Goal: Register for event/course

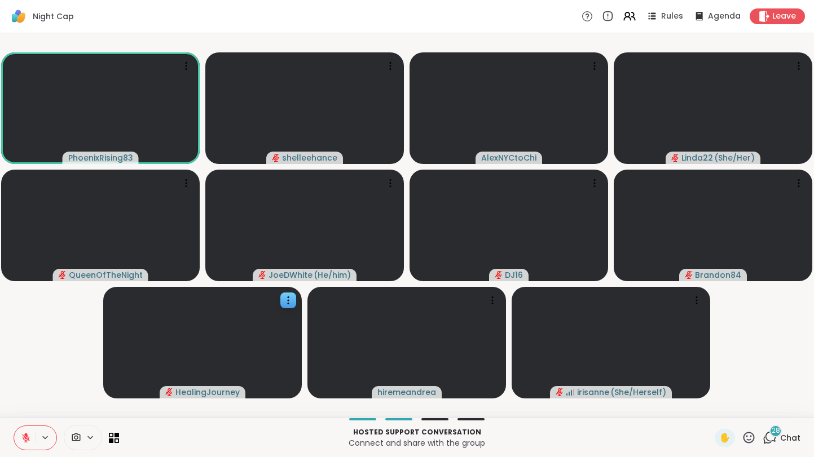
click at [25, 444] on button at bounding box center [24, 438] width 21 height 24
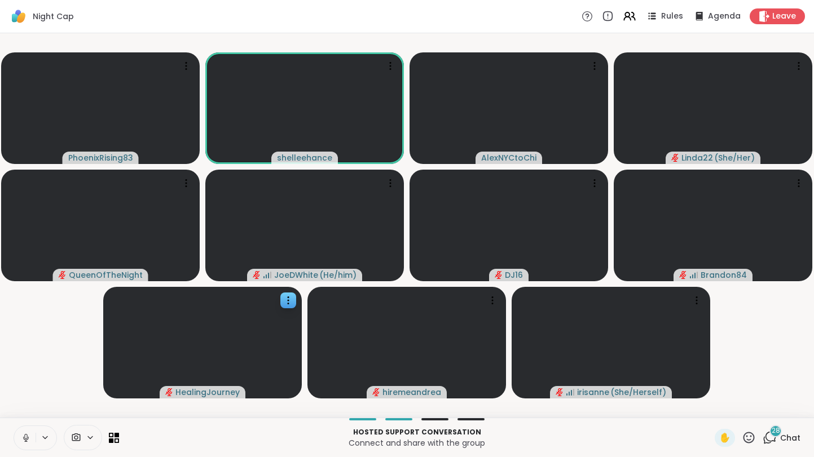
click at [22, 442] on icon at bounding box center [26, 438] width 10 height 10
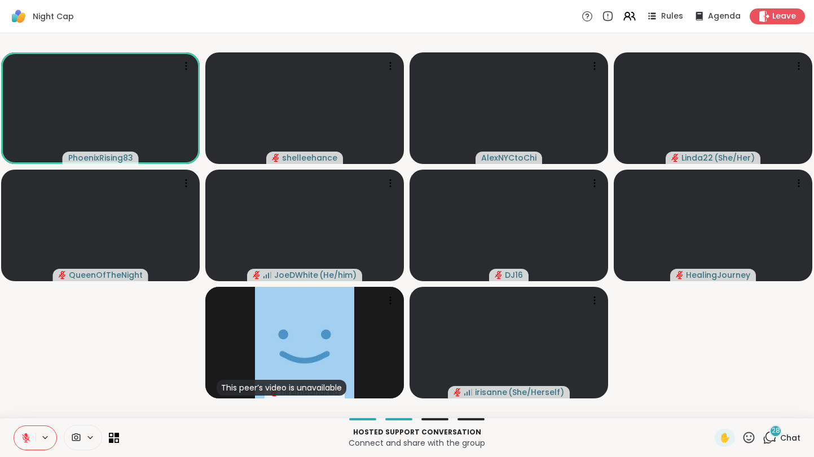
click at [22, 442] on icon at bounding box center [26, 438] width 10 height 10
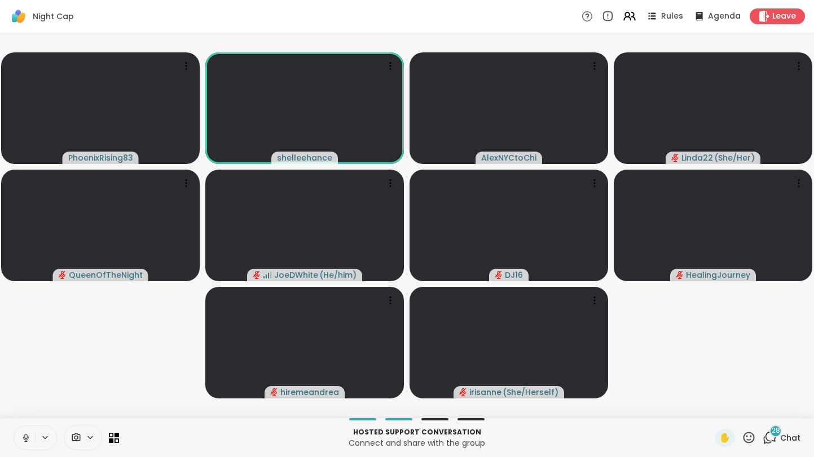
click at [21, 446] on button at bounding box center [24, 438] width 21 height 24
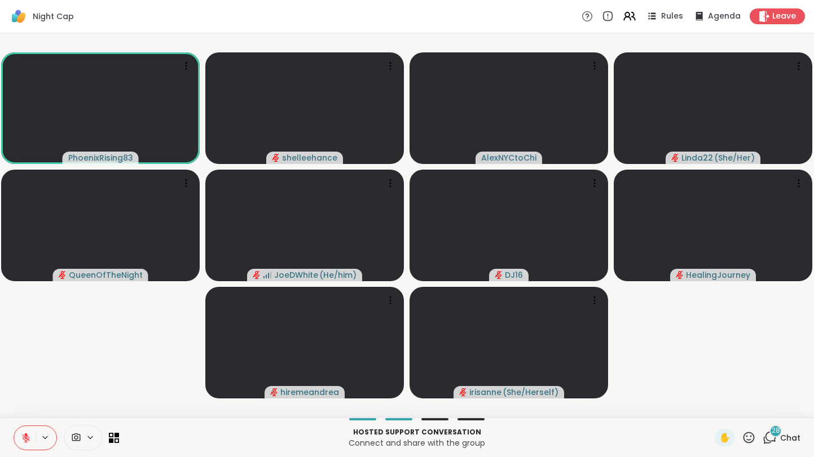
click at [21, 446] on button at bounding box center [24, 438] width 21 height 24
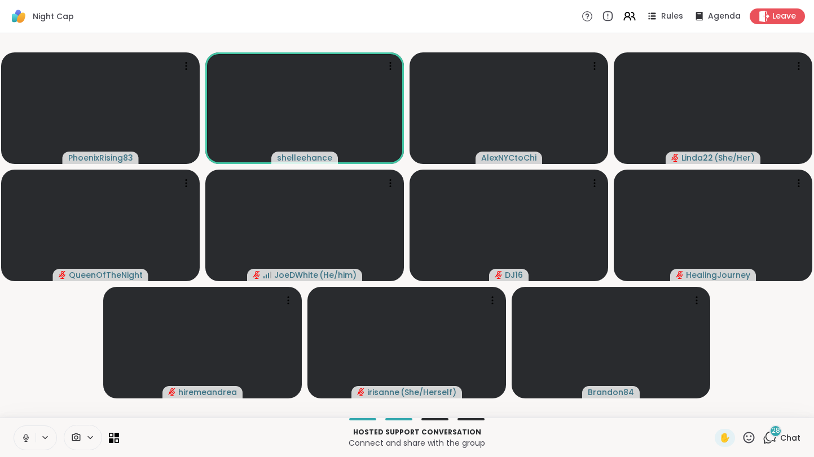
click at [20, 442] on button at bounding box center [24, 438] width 21 height 24
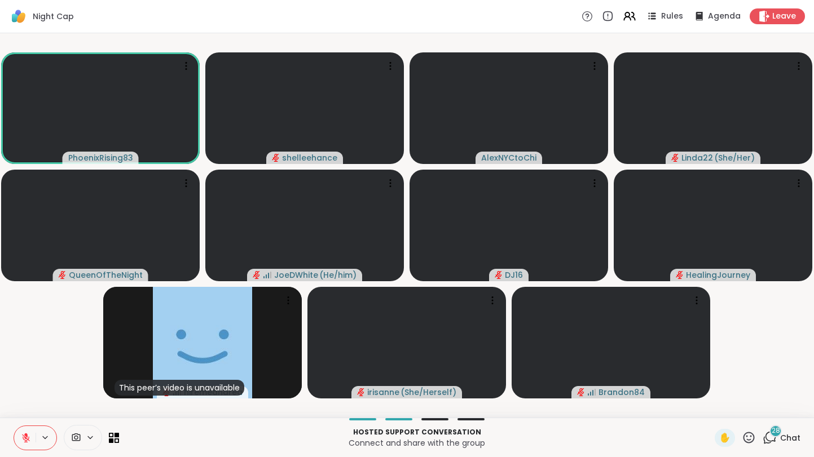
click at [20, 444] on button at bounding box center [24, 438] width 21 height 24
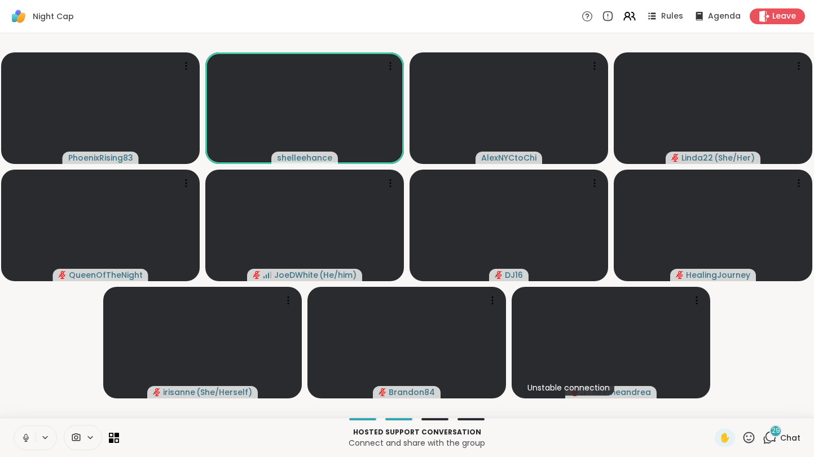
click at [20, 444] on button at bounding box center [24, 438] width 21 height 24
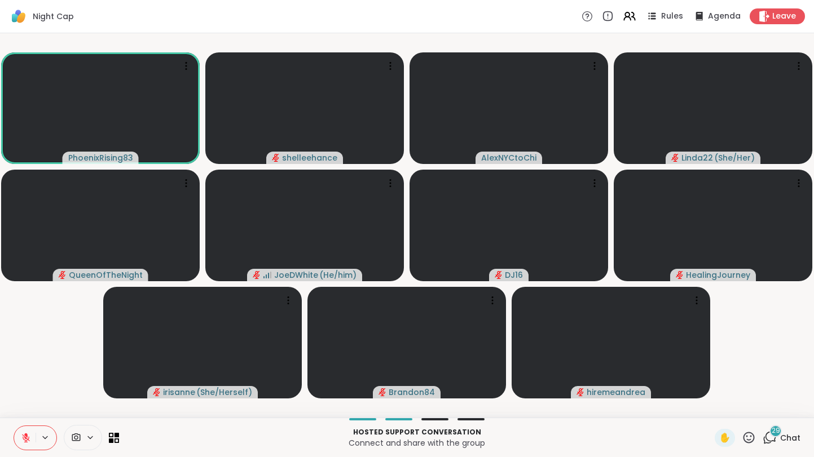
click at [797, 443] on span "Chat" at bounding box center [790, 438] width 20 height 11
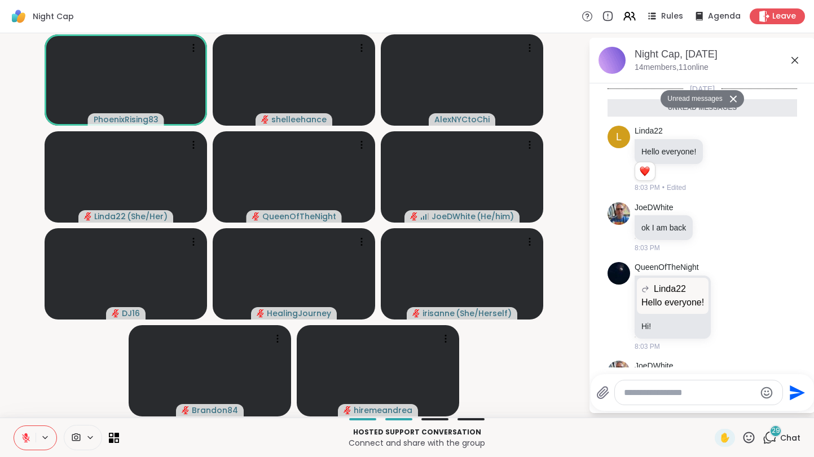
scroll to position [2532, 0]
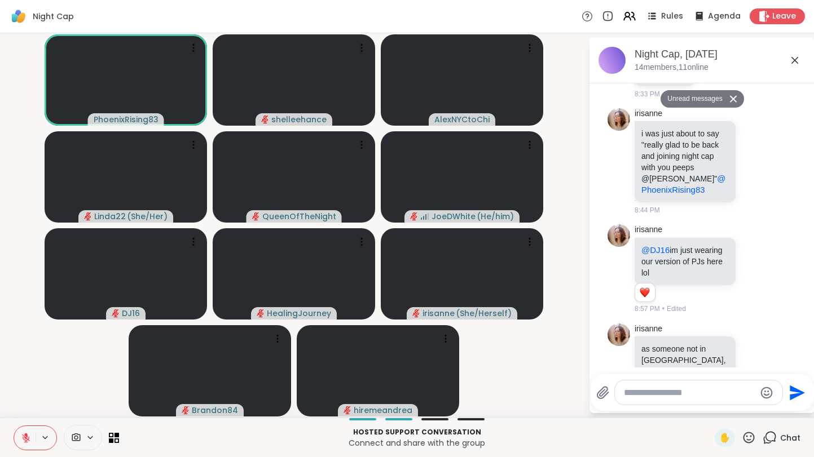
click at [21, 438] on icon at bounding box center [26, 438] width 10 height 10
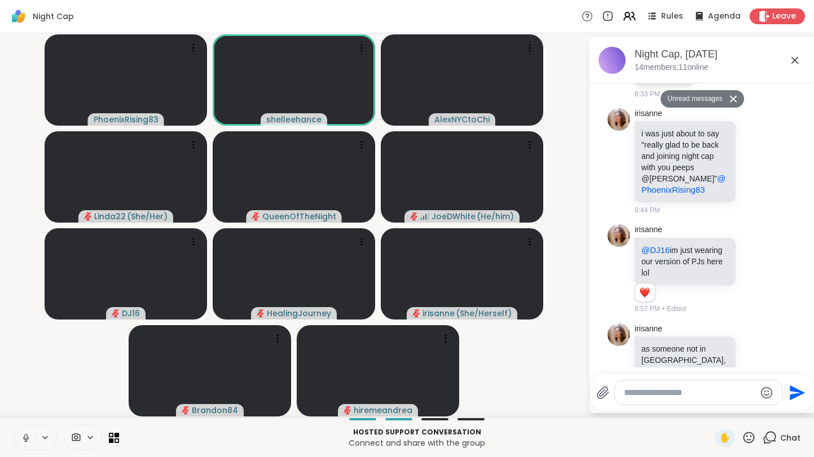
click at [21, 441] on icon at bounding box center [26, 438] width 10 height 10
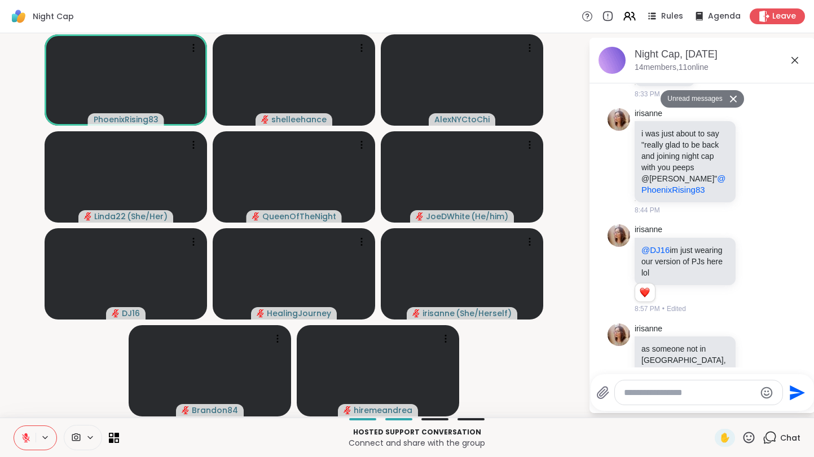
click at [21, 441] on icon at bounding box center [26, 438] width 10 height 10
drag, startPoint x: 21, startPoint y: 441, endPoint x: 24, endPoint y: 407, distance: 34.5
click at [19, 443] on button at bounding box center [24, 438] width 21 height 24
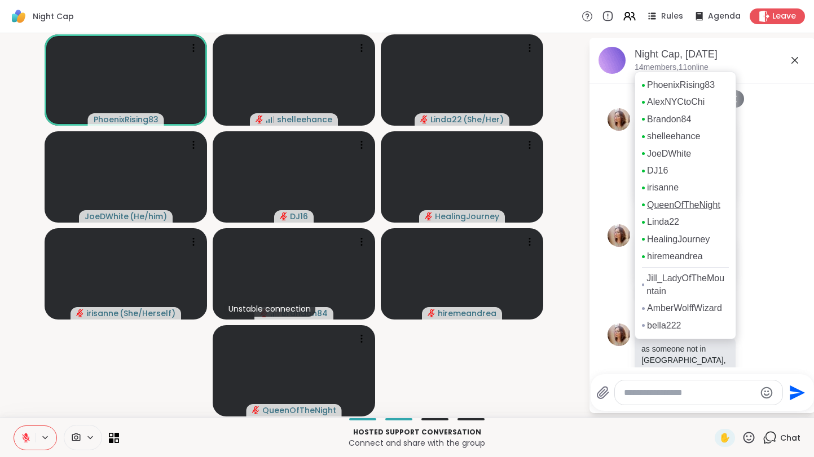
click at [720, 207] on link "QueenOfTheNight" at bounding box center [683, 205] width 73 height 12
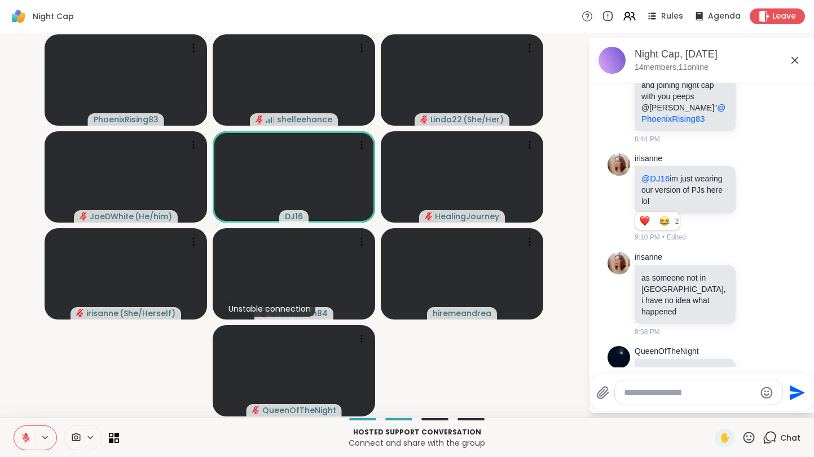
scroll to position [2593, 0]
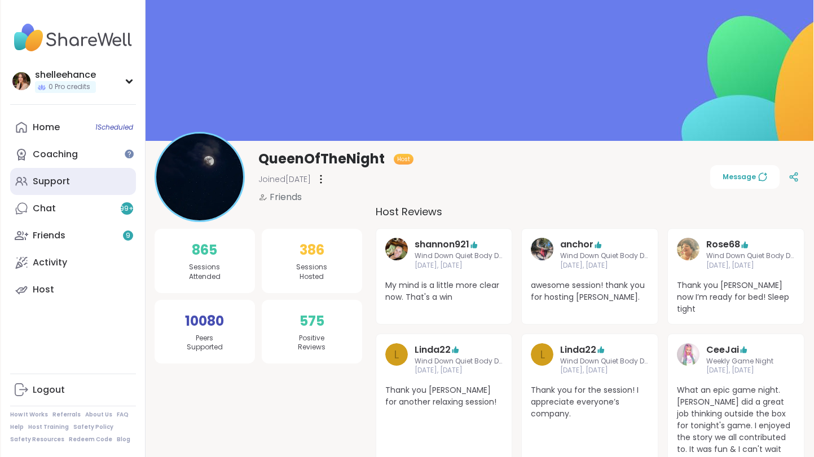
click at [111, 179] on link "Support" at bounding box center [73, 181] width 126 height 27
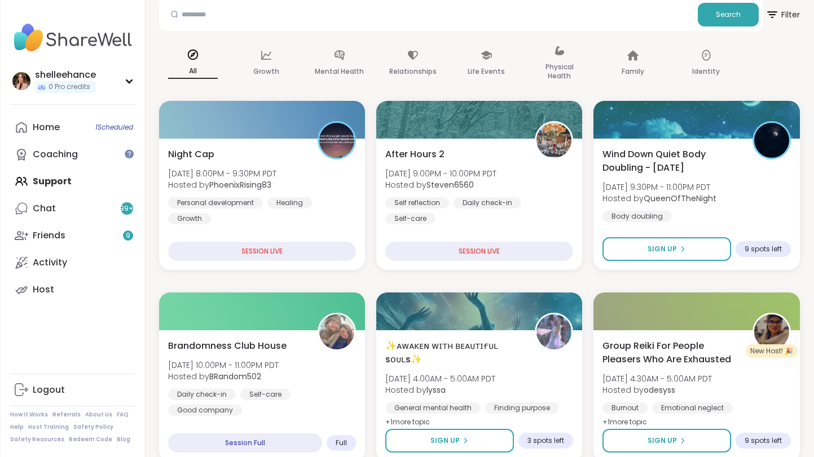
scroll to position [195, 0]
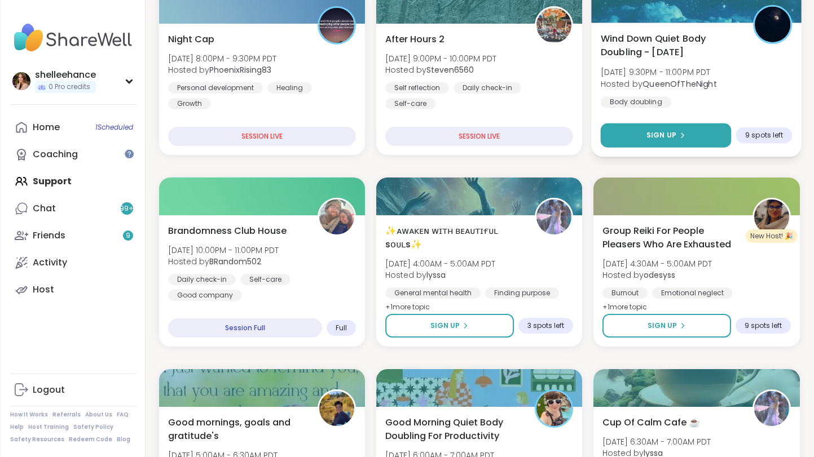
click at [629, 139] on button "Sign Up" at bounding box center [666, 136] width 131 height 24
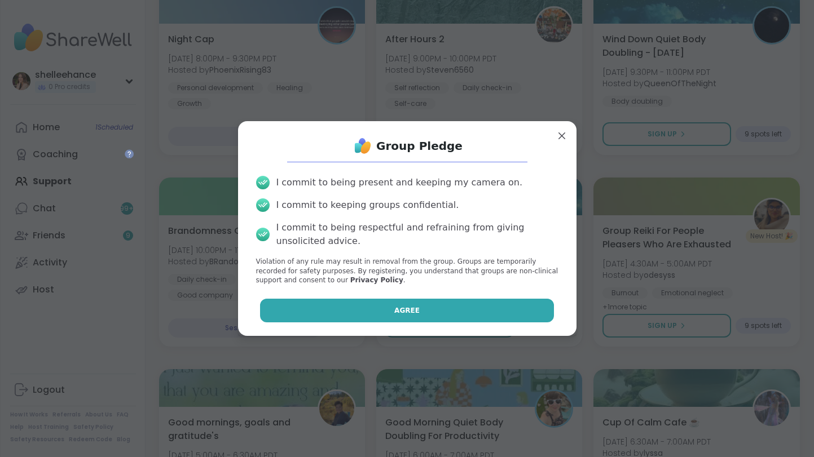
click at [373, 300] on button "Agree" at bounding box center [407, 311] width 294 height 24
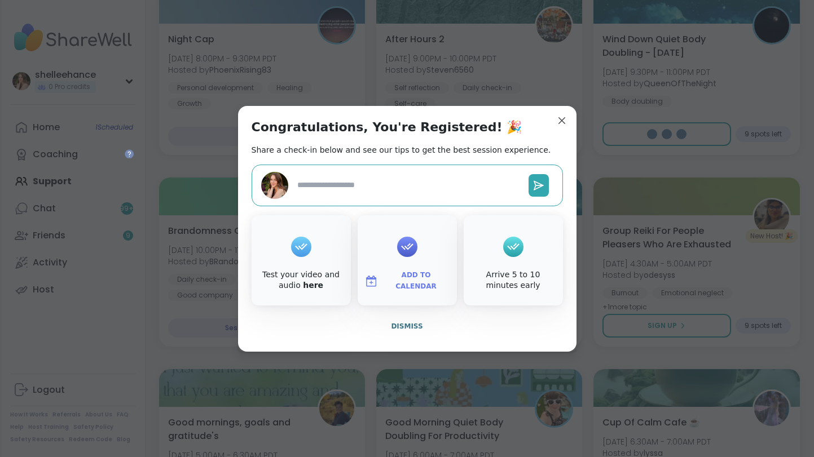
type textarea "*"
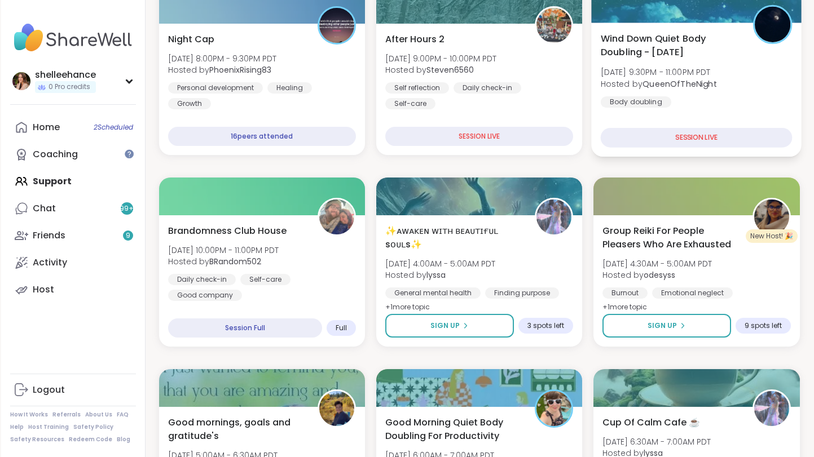
click at [779, 102] on div "Wind Down Quiet Body Doubling - [DATE] [DATE] 9:30PM - 11:00PM PDT Hosted by Qu…" at bounding box center [697, 70] width 192 height 76
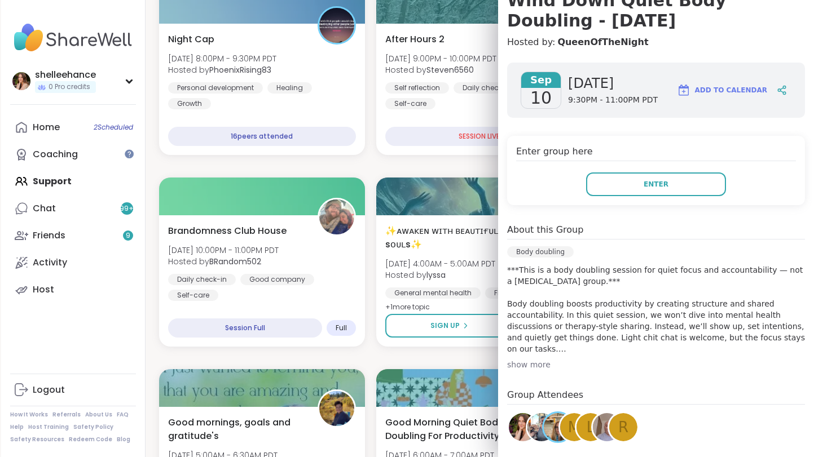
scroll to position [213, 0]
